Goal: Entertainment & Leisure: Consume media (video, audio)

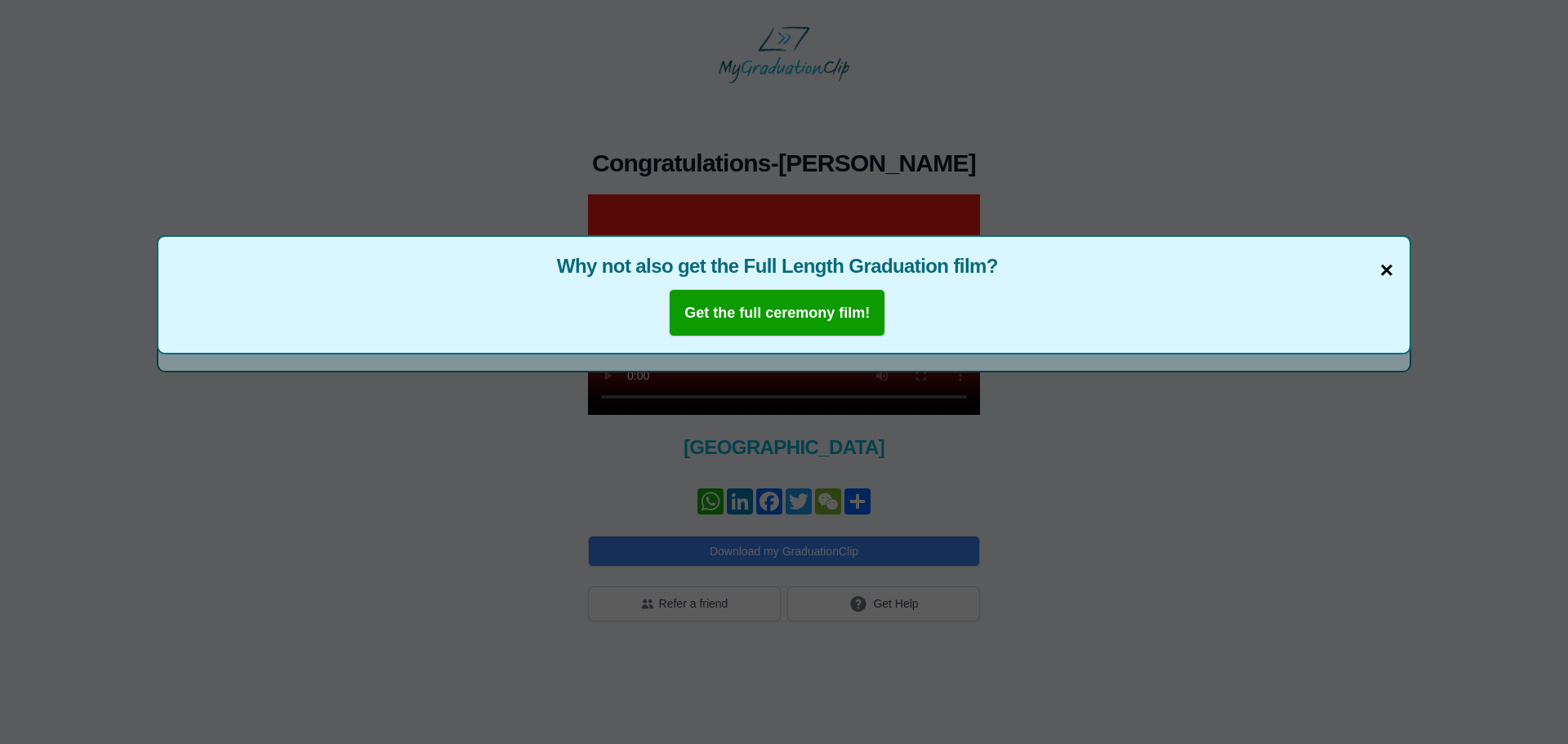
click at [1390, 275] on span "×" at bounding box center [1386, 270] width 13 height 34
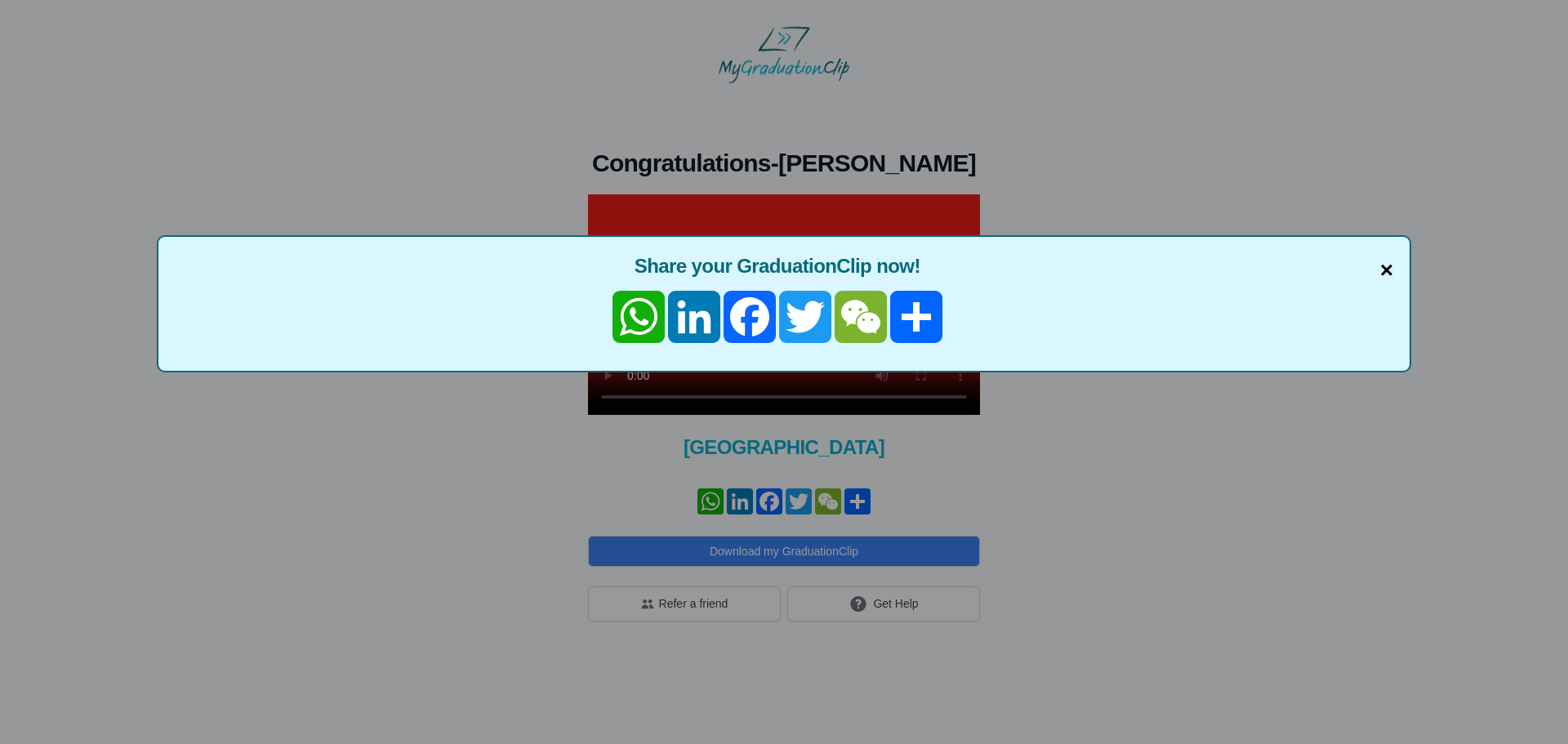
click at [1387, 267] on span "×" at bounding box center [1386, 270] width 13 height 34
